Goal: Task Accomplishment & Management: Complete application form

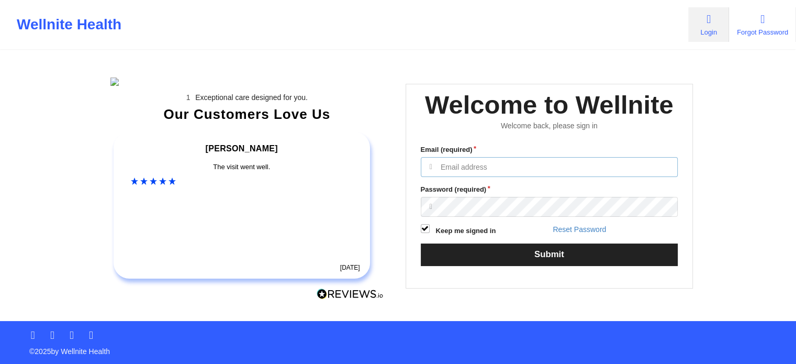
click at [500, 177] on input "Email (required)" at bounding box center [550, 167] width 258 height 20
